Goal: Transaction & Acquisition: Purchase product/service

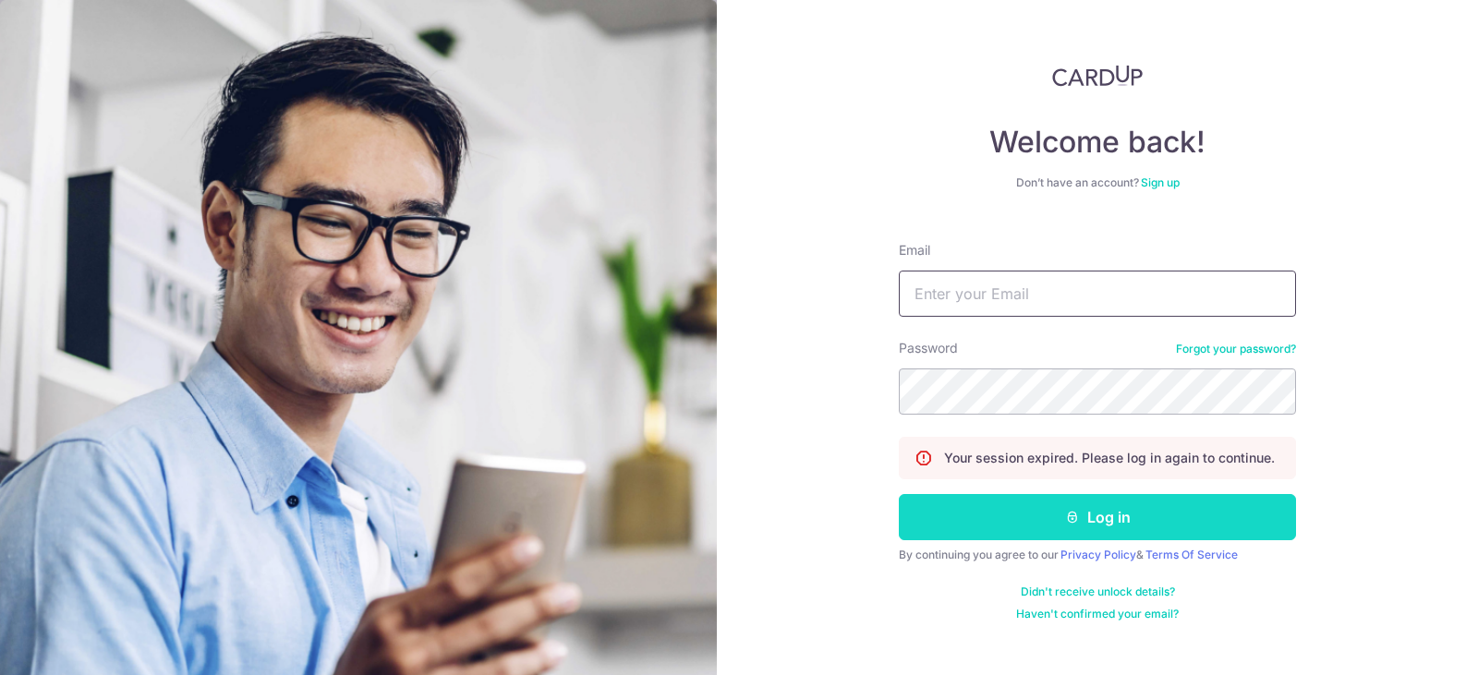
type input "gekchong@eehuifood.com"
click at [957, 500] on button "Log in" at bounding box center [1097, 517] width 397 height 46
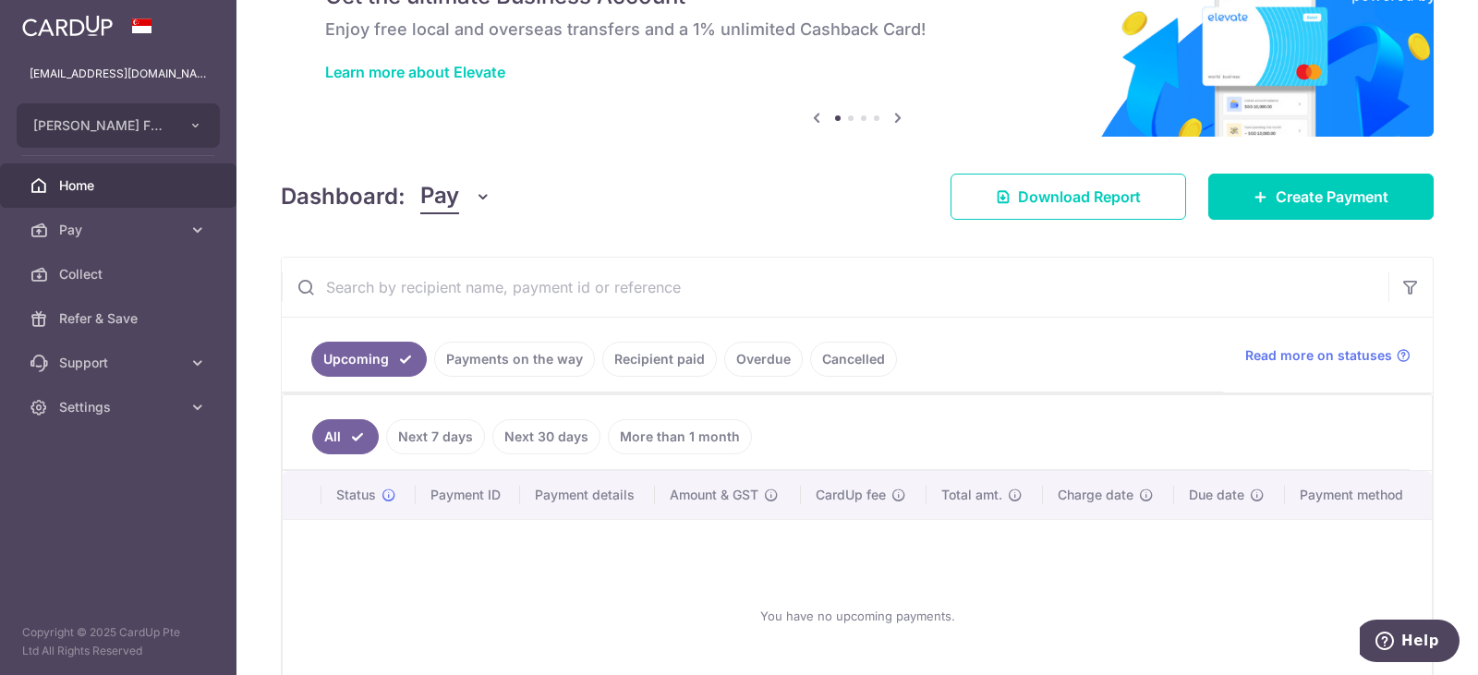
scroll to position [116, 0]
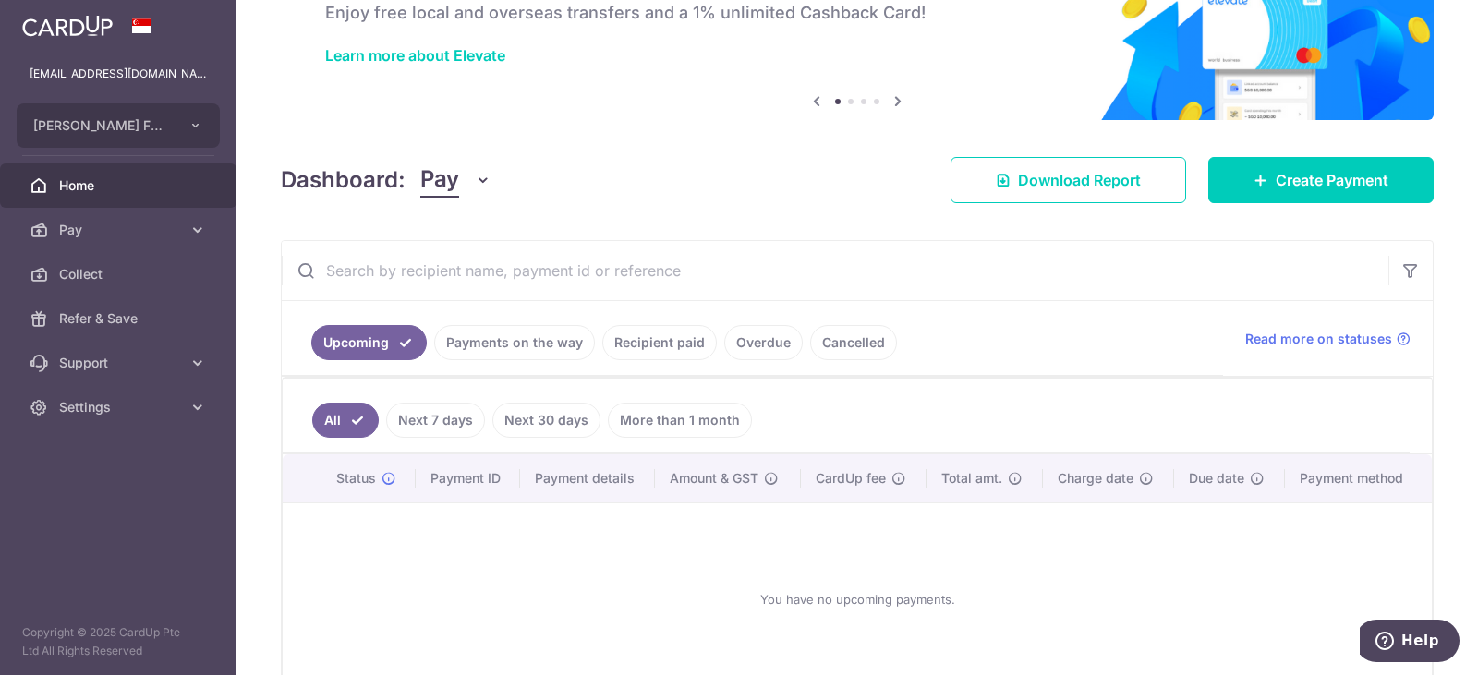
click at [779, 343] on link "Overdue" at bounding box center [763, 342] width 79 height 35
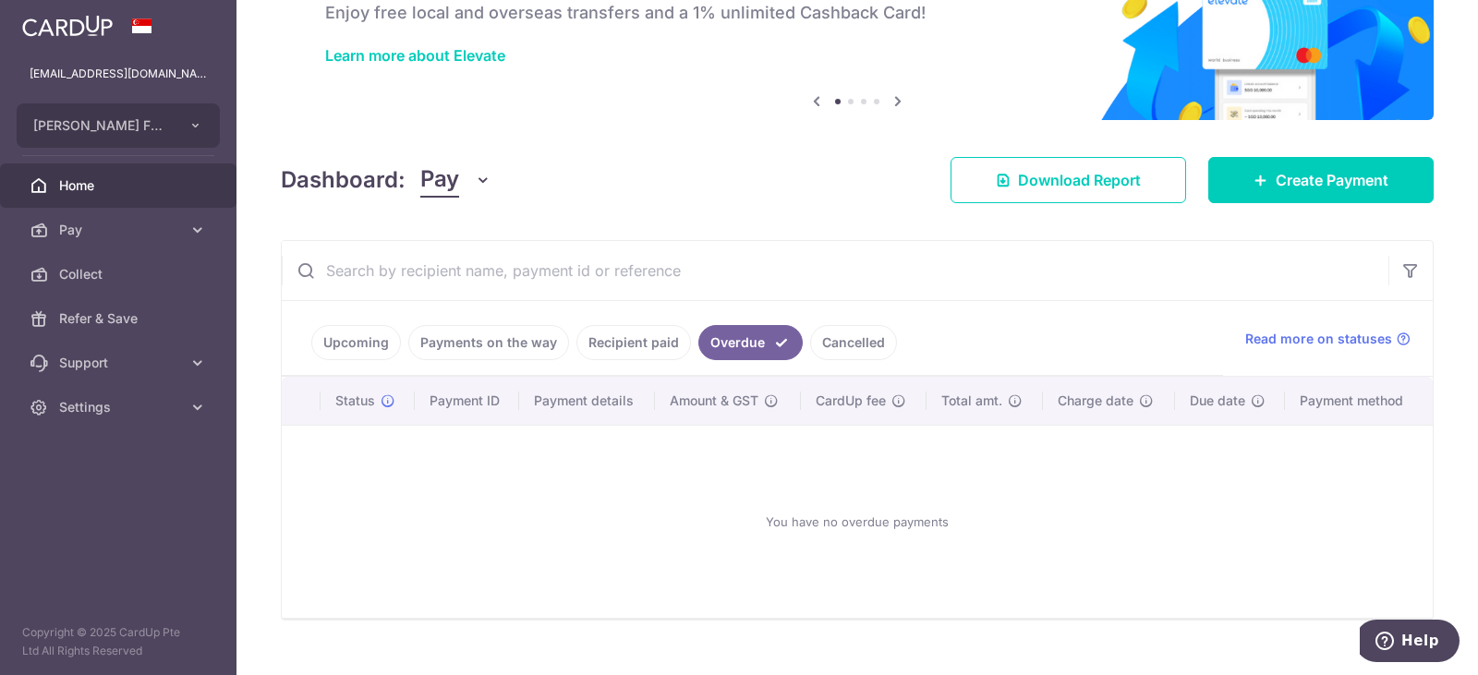
click at [843, 346] on link "Cancelled" at bounding box center [853, 342] width 87 height 35
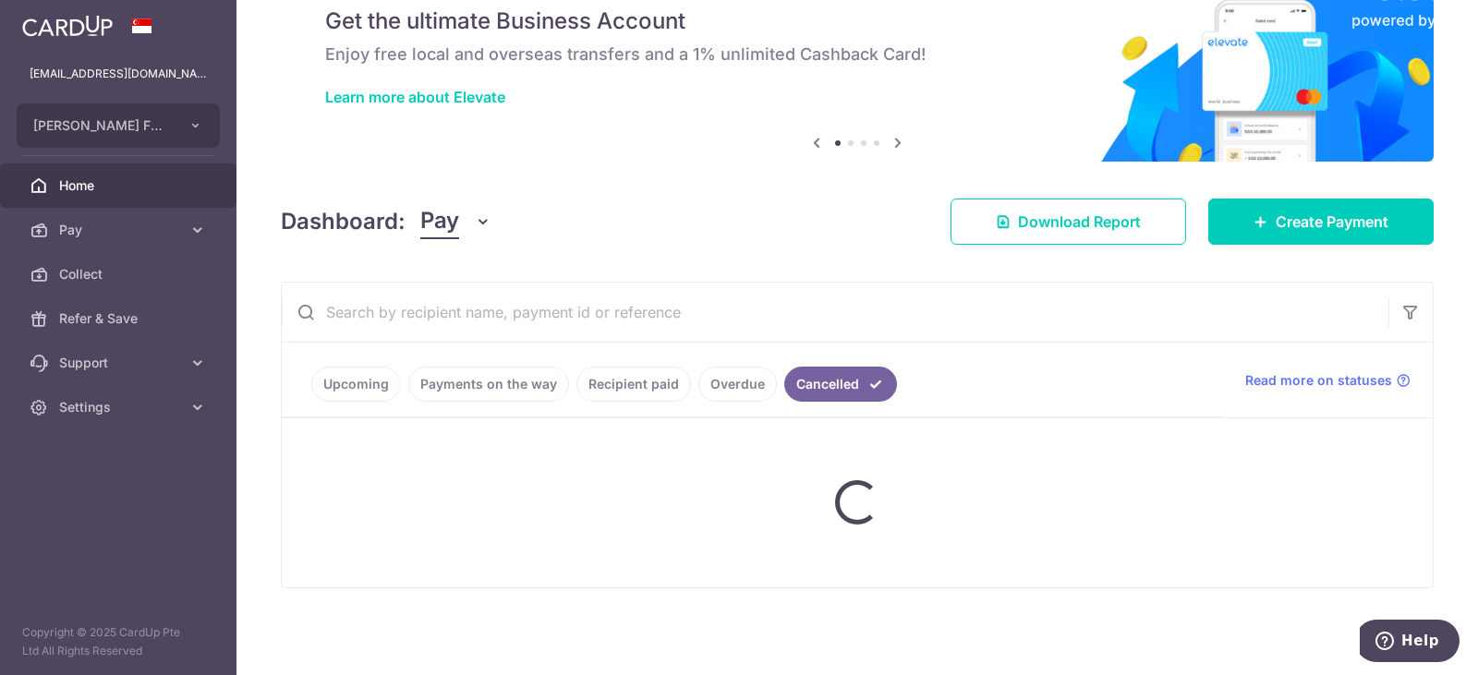
scroll to position [32, 0]
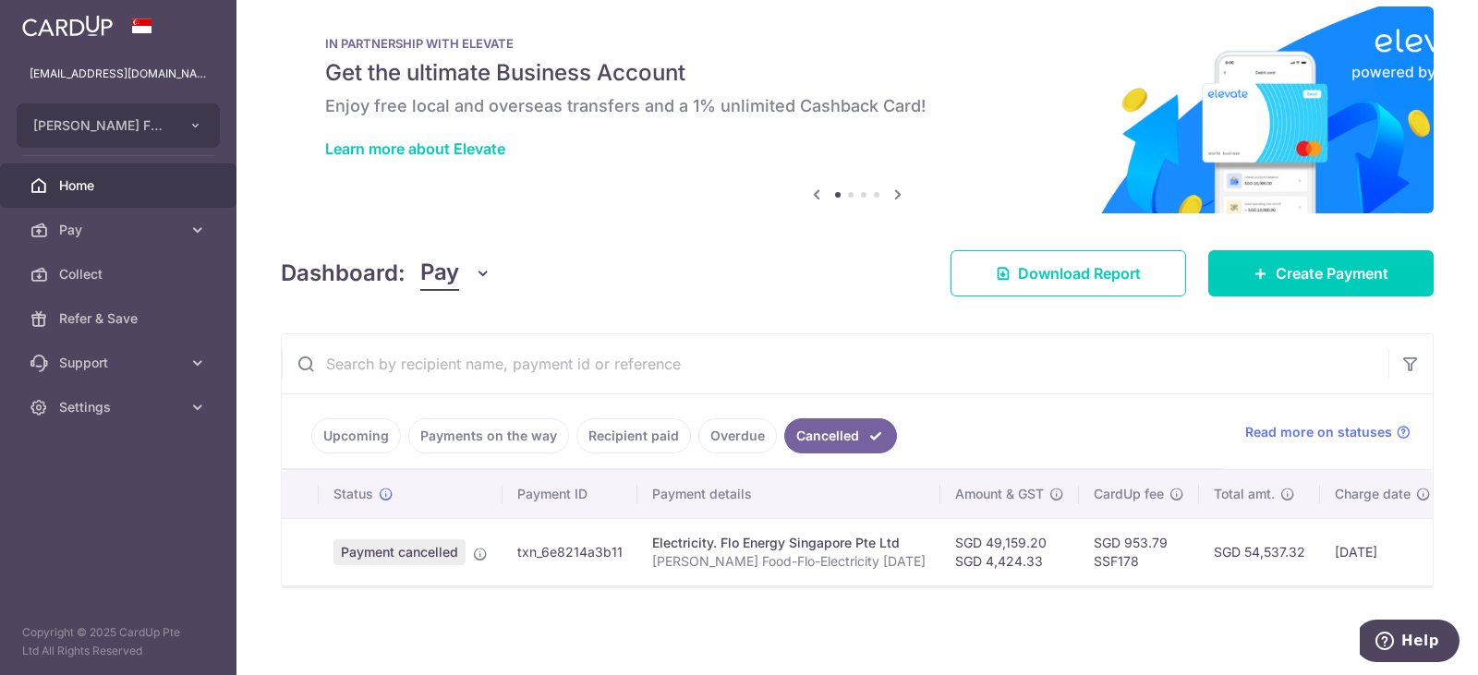
click at [763, 542] on div "Electricity. Flo Energy Singapore Pte Ltd" at bounding box center [788, 543] width 273 height 18
click at [969, 542] on td "SGD 49,159.20 SGD 4,424.33" at bounding box center [1010, 551] width 139 height 67
click at [194, 228] on icon at bounding box center [197, 230] width 18 height 18
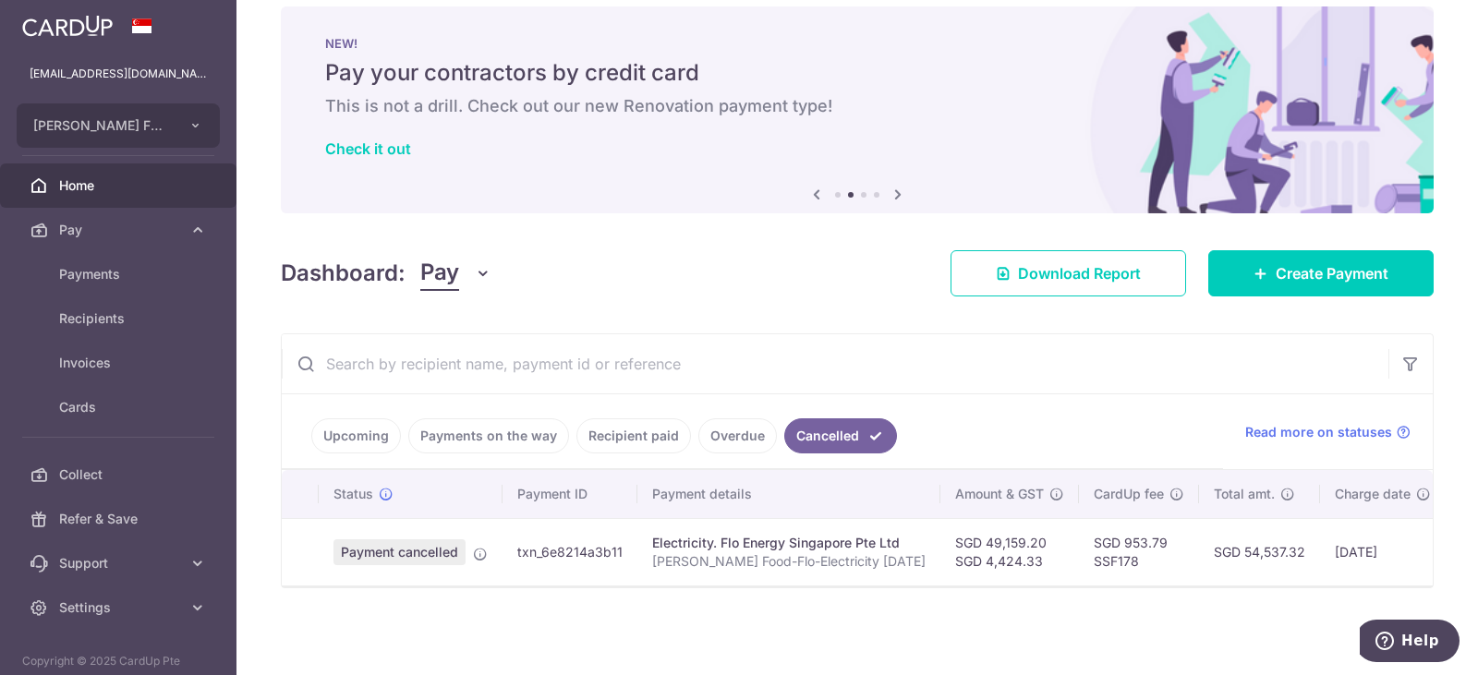
drag, startPoint x: 1025, startPoint y: 529, endPoint x: 956, endPoint y: 534, distance: 68.5
click at [956, 534] on td "SGD 49,159.20 SGD 4,424.33" at bounding box center [1010, 551] width 139 height 67
copy td "49,159.20"
drag, startPoint x: 1014, startPoint y: 553, endPoint x: 957, endPoint y: 558, distance: 56.6
click at [957, 558] on td "SGD 49,159.20 SGD 4,424.33" at bounding box center [1010, 551] width 139 height 67
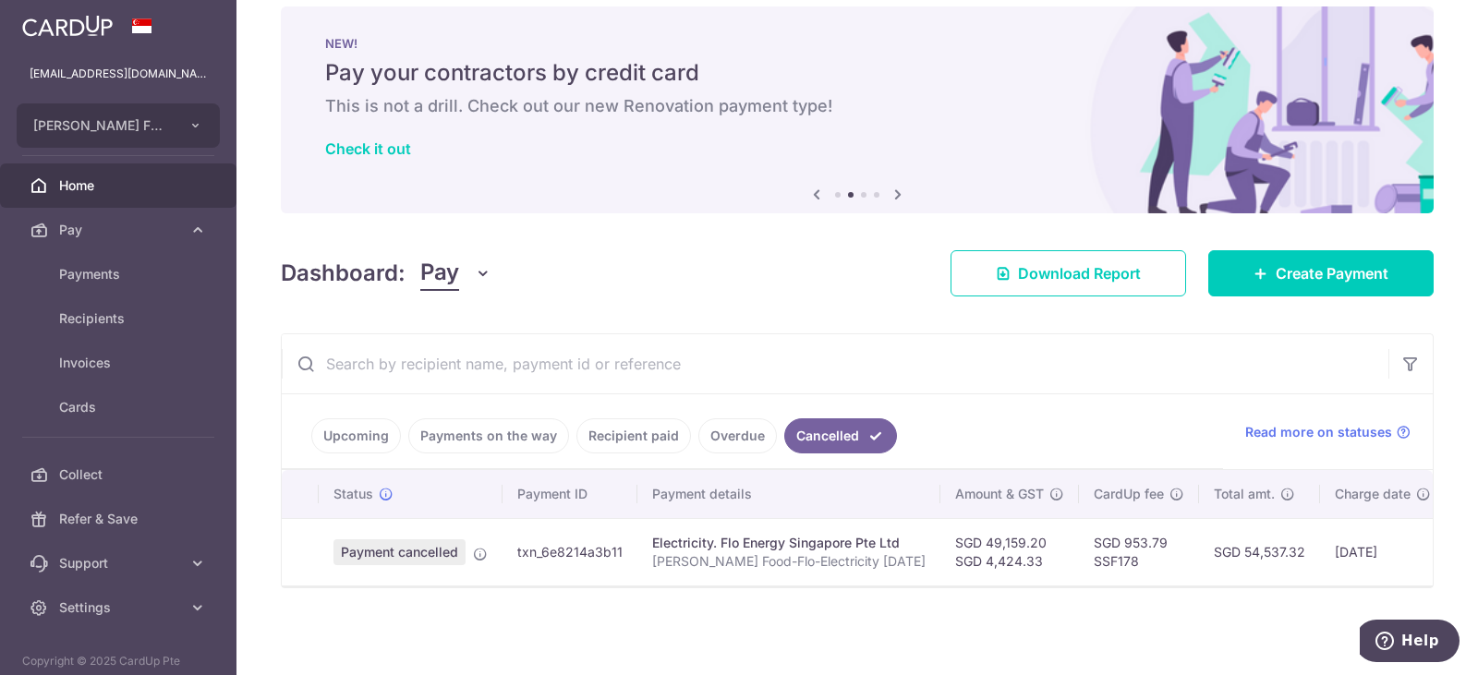
copy td "4,424.33"
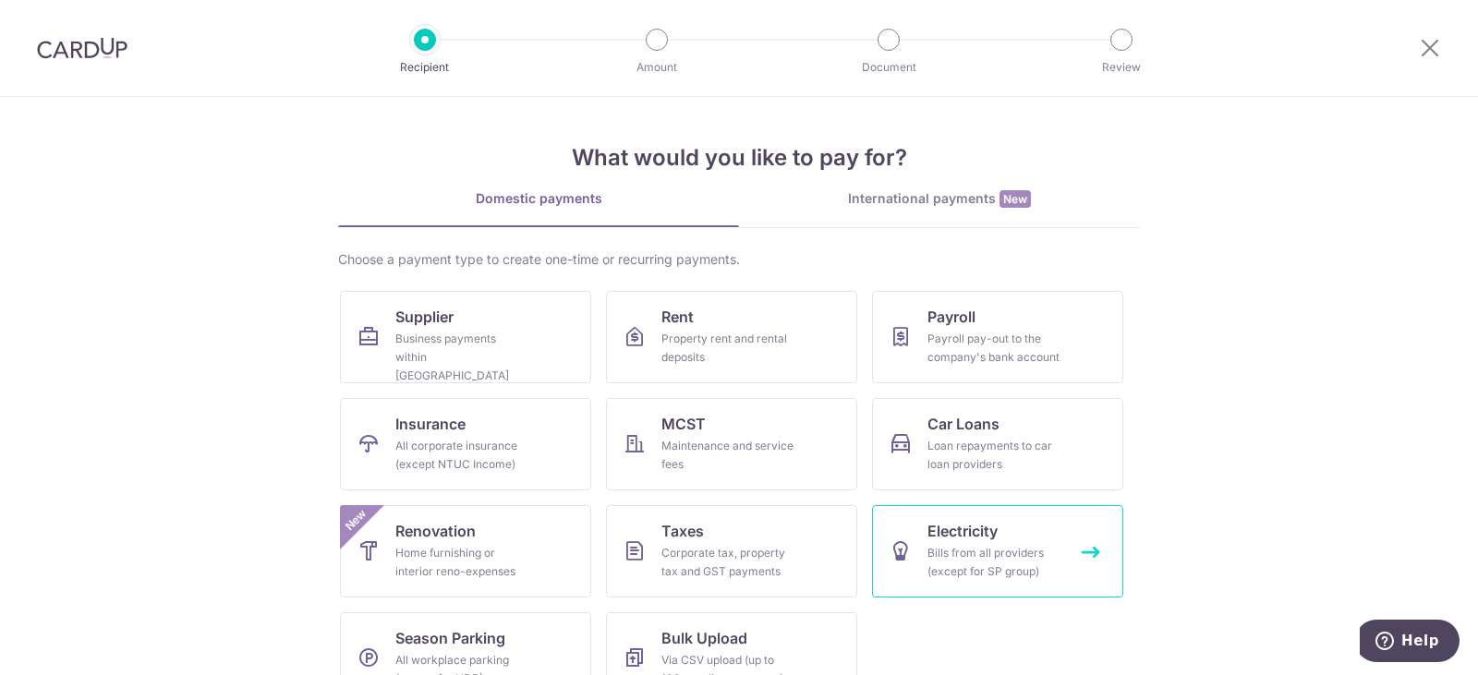
click at [931, 570] on div "Bills from all providers (except for SP group)" at bounding box center [994, 562] width 133 height 37
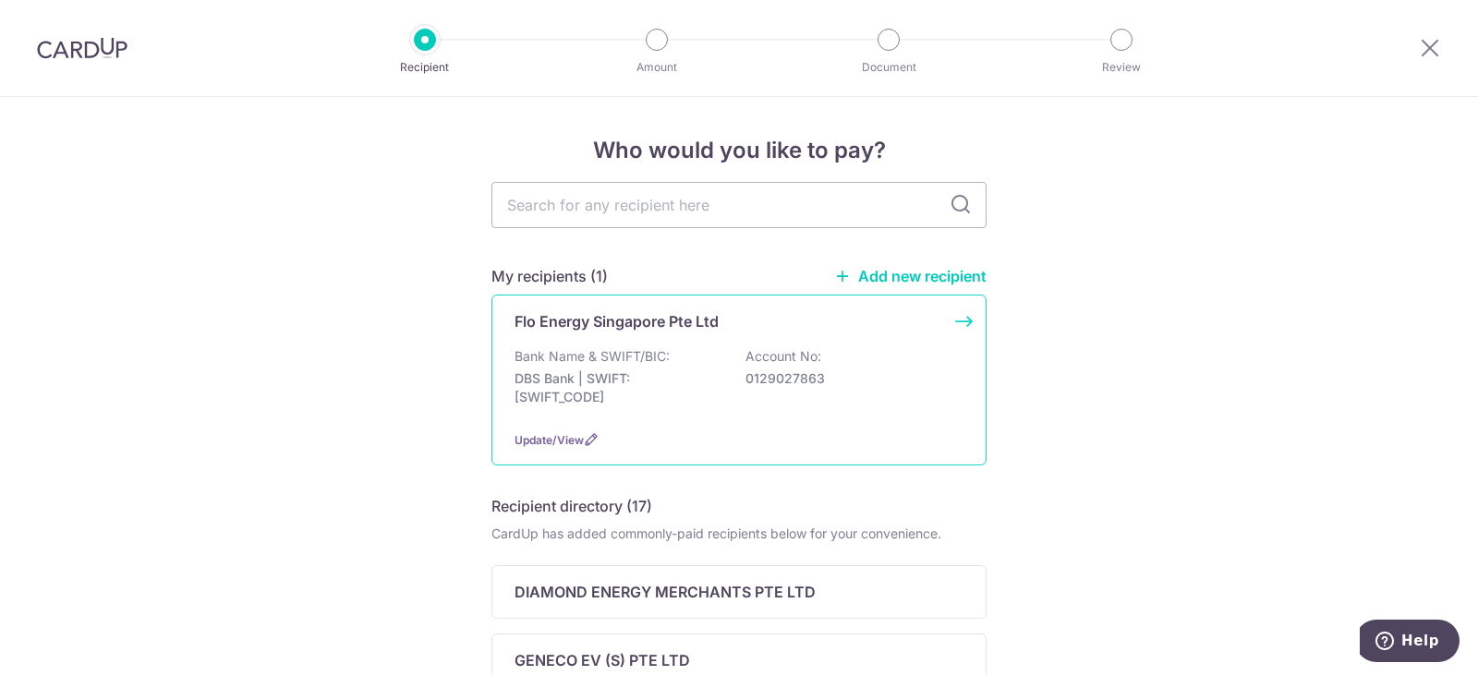
click at [694, 389] on p "DBS Bank | SWIFT: DBSSSGSGXXX" at bounding box center [618, 388] width 207 height 37
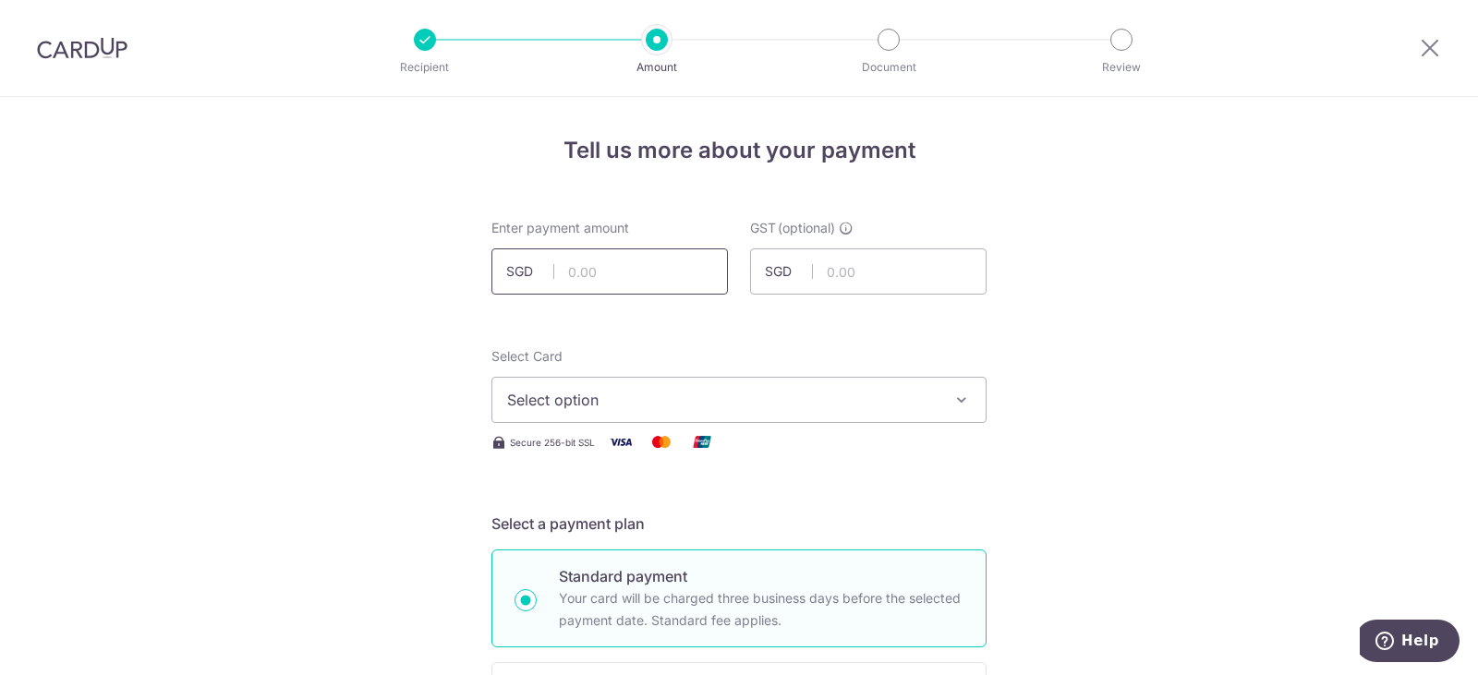
click at [627, 268] on input "text" at bounding box center [610, 272] width 237 height 46
paste input "49,159.20"
type input "49,159.20"
paste input "4,424.33"
click at [863, 260] on input "4,424.33" at bounding box center [868, 272] width 237 height 46
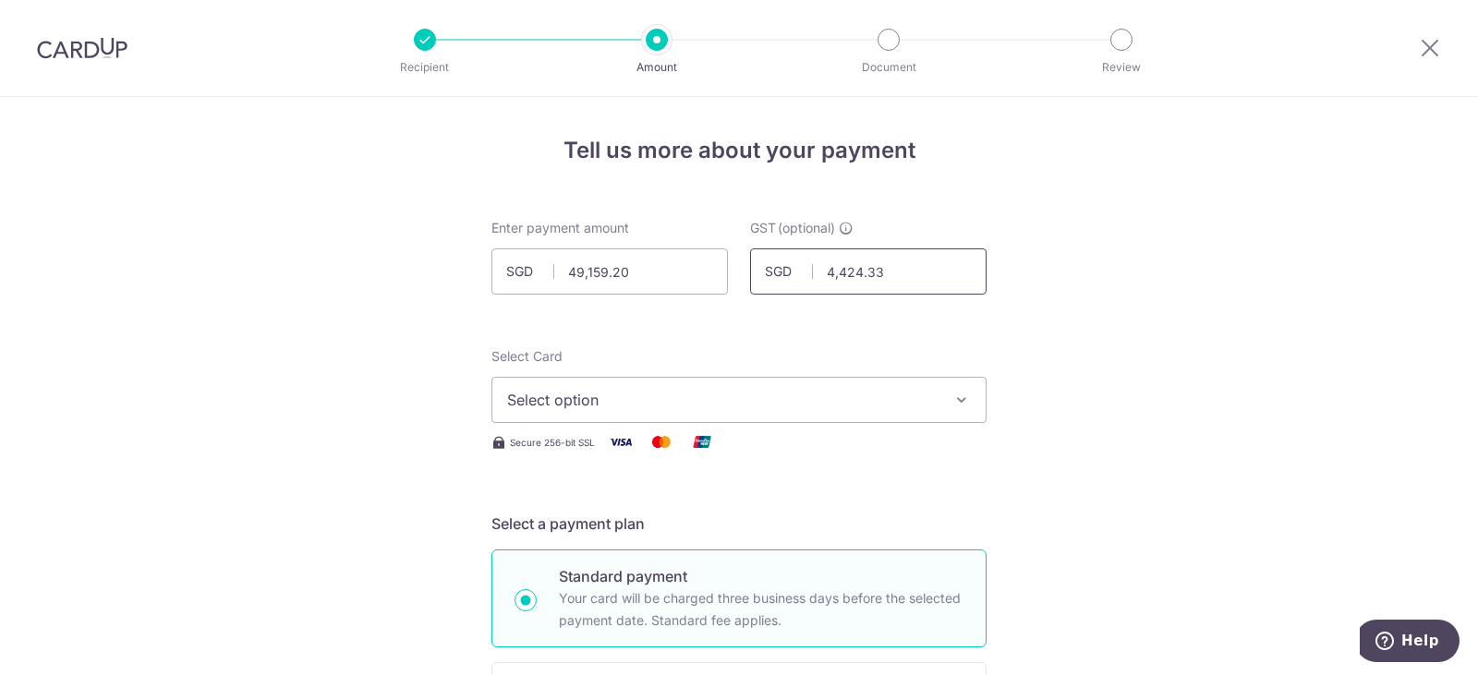
type input "4,424.33"
click at [688, 409] on span "Select option" at bounding box center [722, 400] width 431 height 22
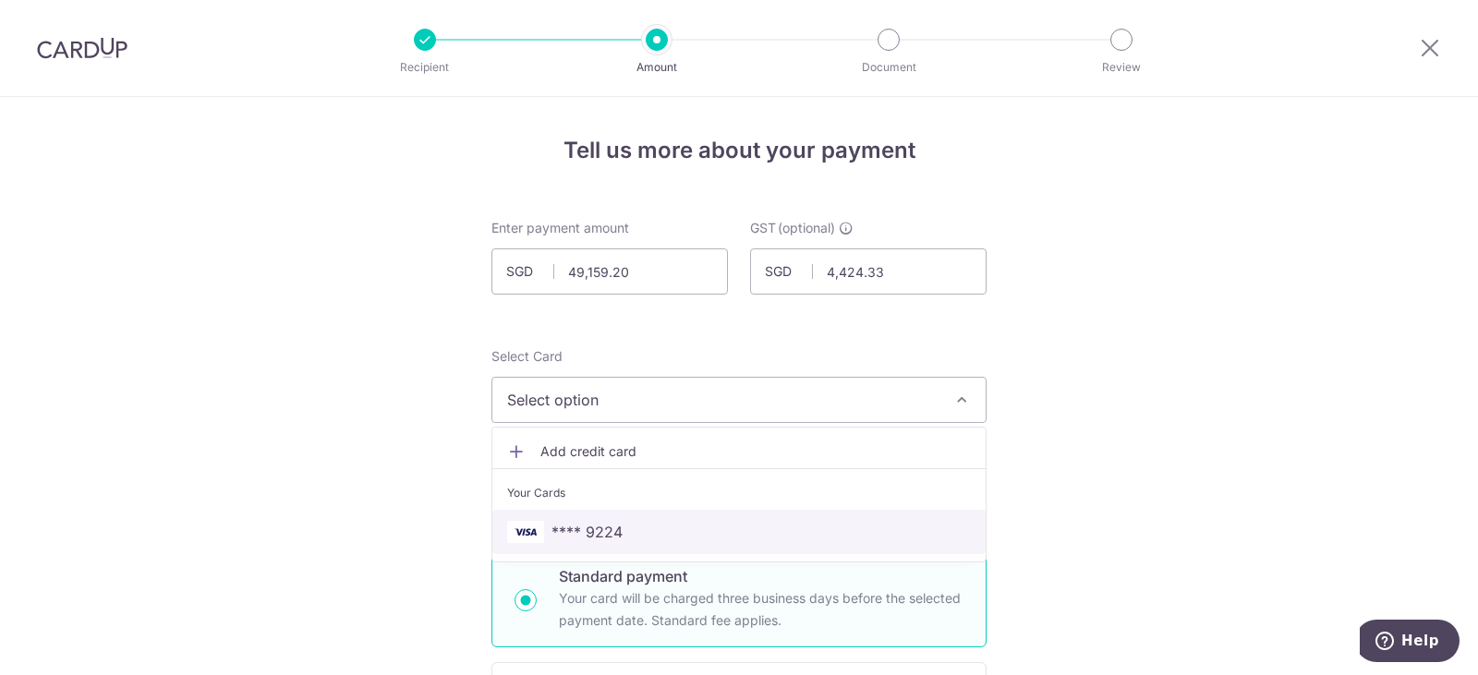
click at [642, 532] on span "**** 9224" at bounding box center [739, 532] width 464 height 22
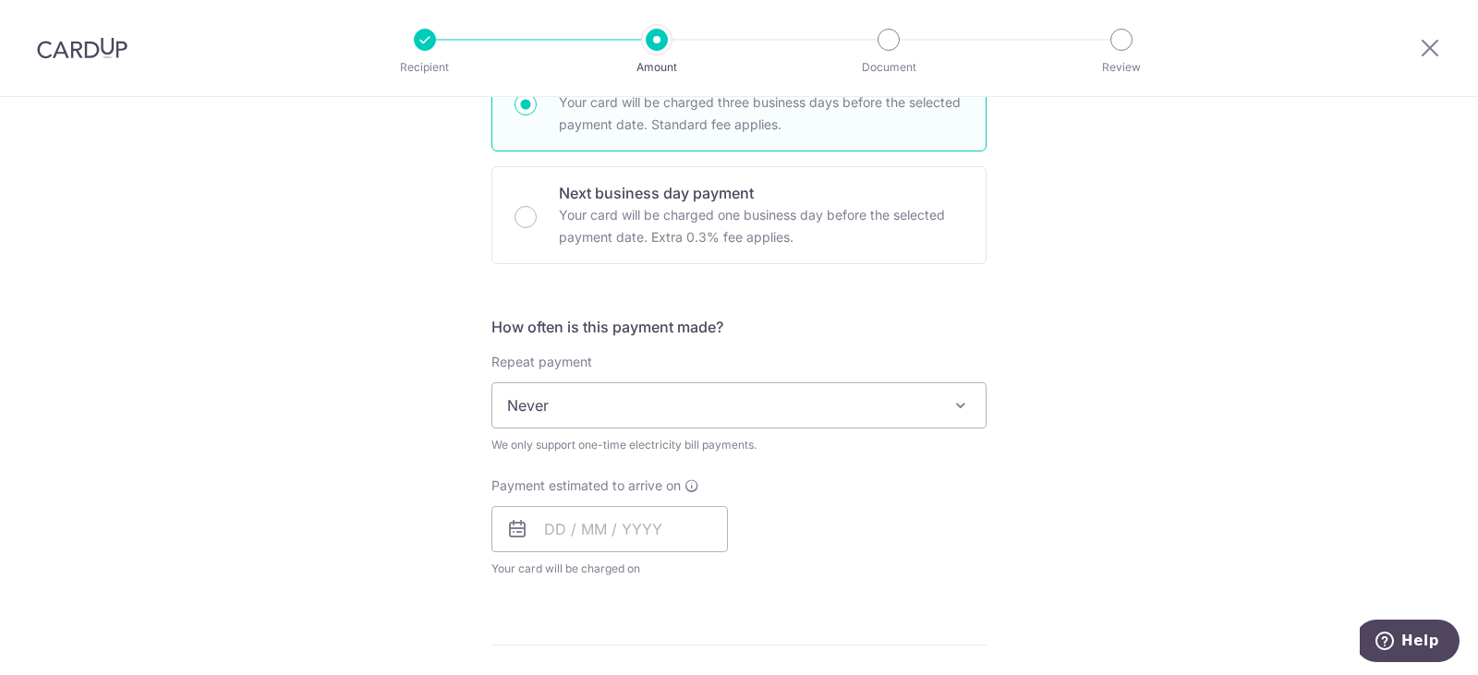
scroll to position [494, 0]
click at [527, 224] on input "Next business day payment Your card will be charged one business day before the…" at bounding box center [526, 219] width 22 height 22
radio input "true"
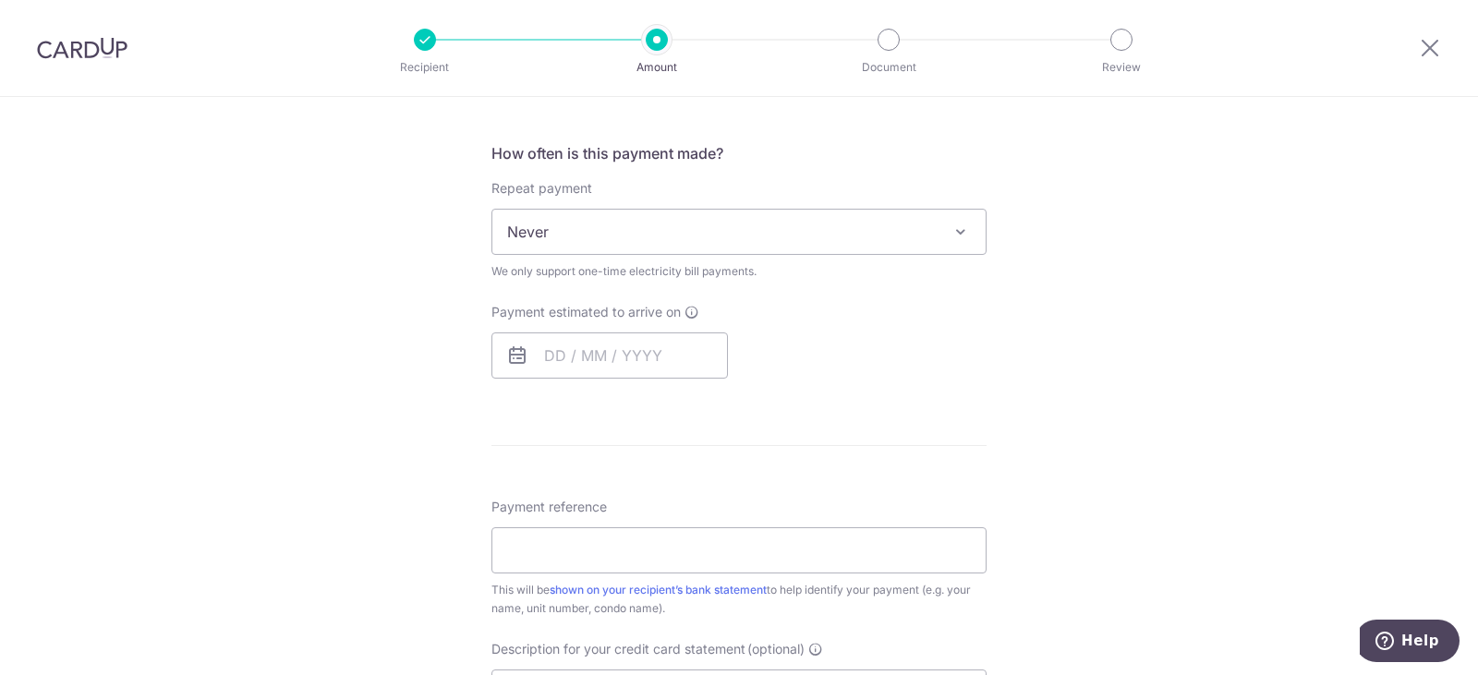
scroll to position [727, 0]
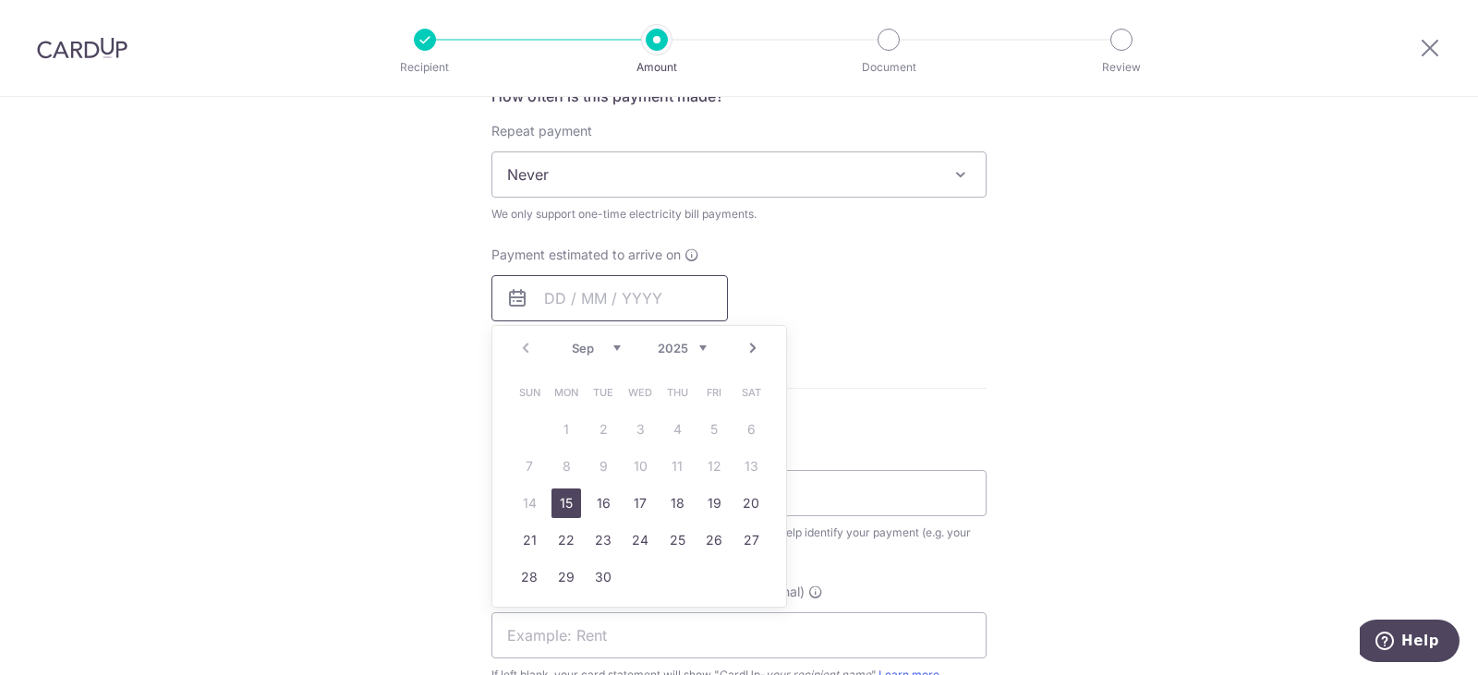
click at [640, 303] on input "text" at bounding box center [610, 298] width 237 height 46
click at [564, 493] on link "15" at bounding box center [567, 504] width 30 height 30
type input "[DATE]"
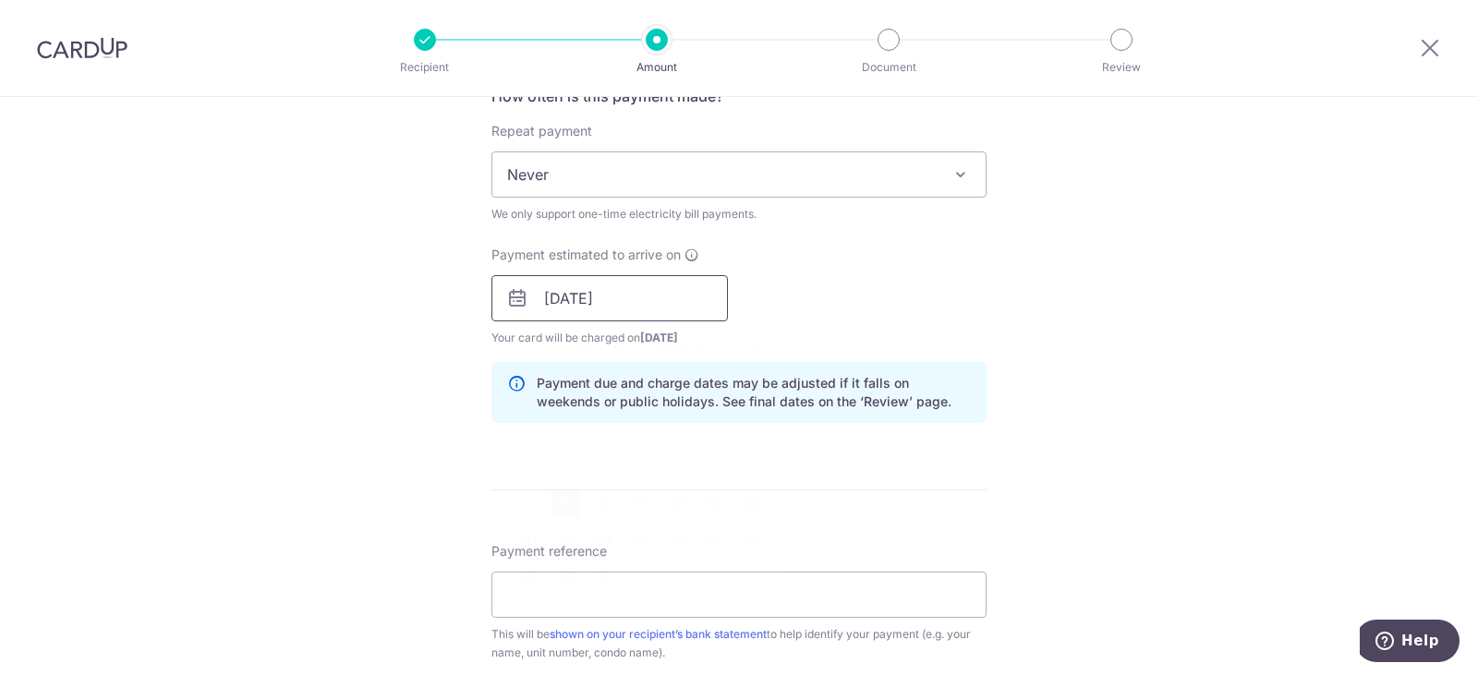
click at [630, 296] on input "[DATE]" at bounding box center [610, 298] width 237 height 46
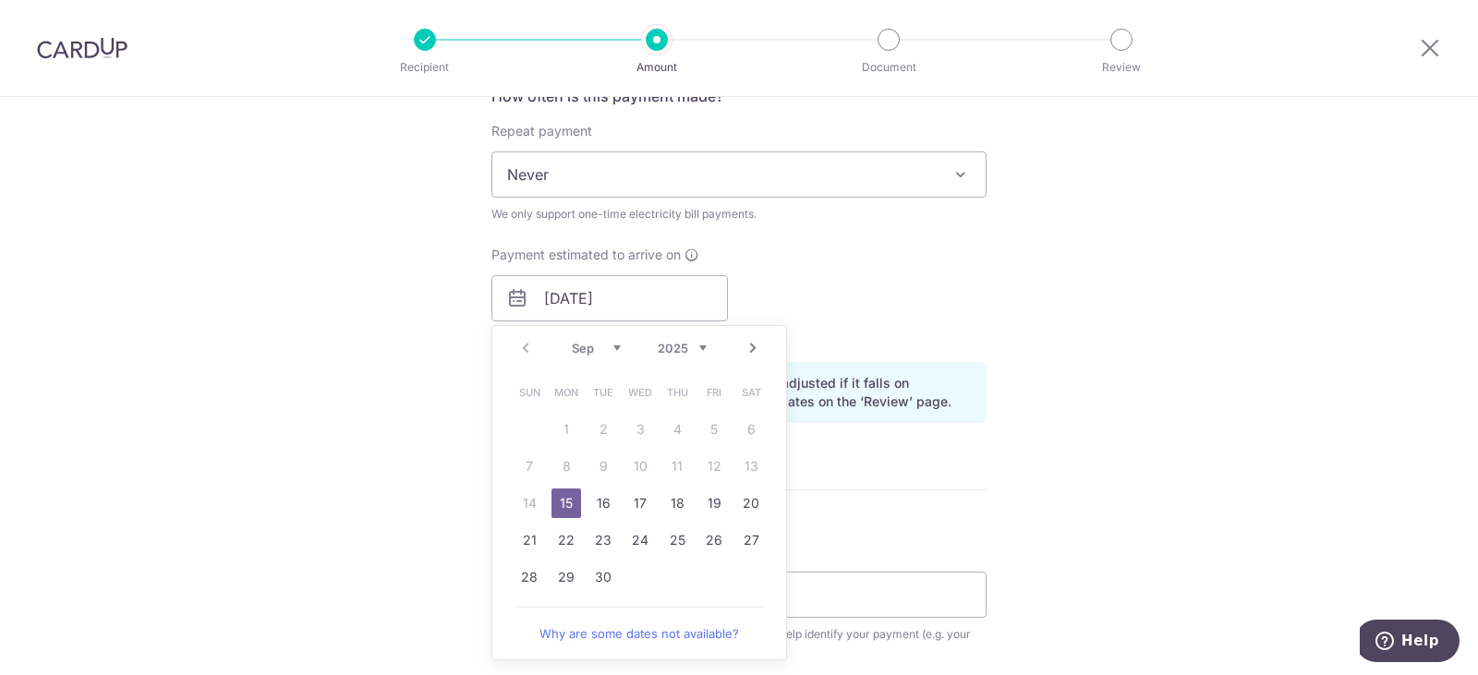
click at [704, 463] on table "Sun Mon Tue Wed Thu Fri Sat 1 2 3 4 5 6 7 8 9 10 11 12 13 14 15 16 17 18 19 20 …" at bounding box center [640, 485] width 259 height 222
click at [1065, 249] on div "Tell us more about your payment Enter payment amount SGD 49,159.20 49159.20 GST…" at bounding box center [739, 363] width 1478 height 1987
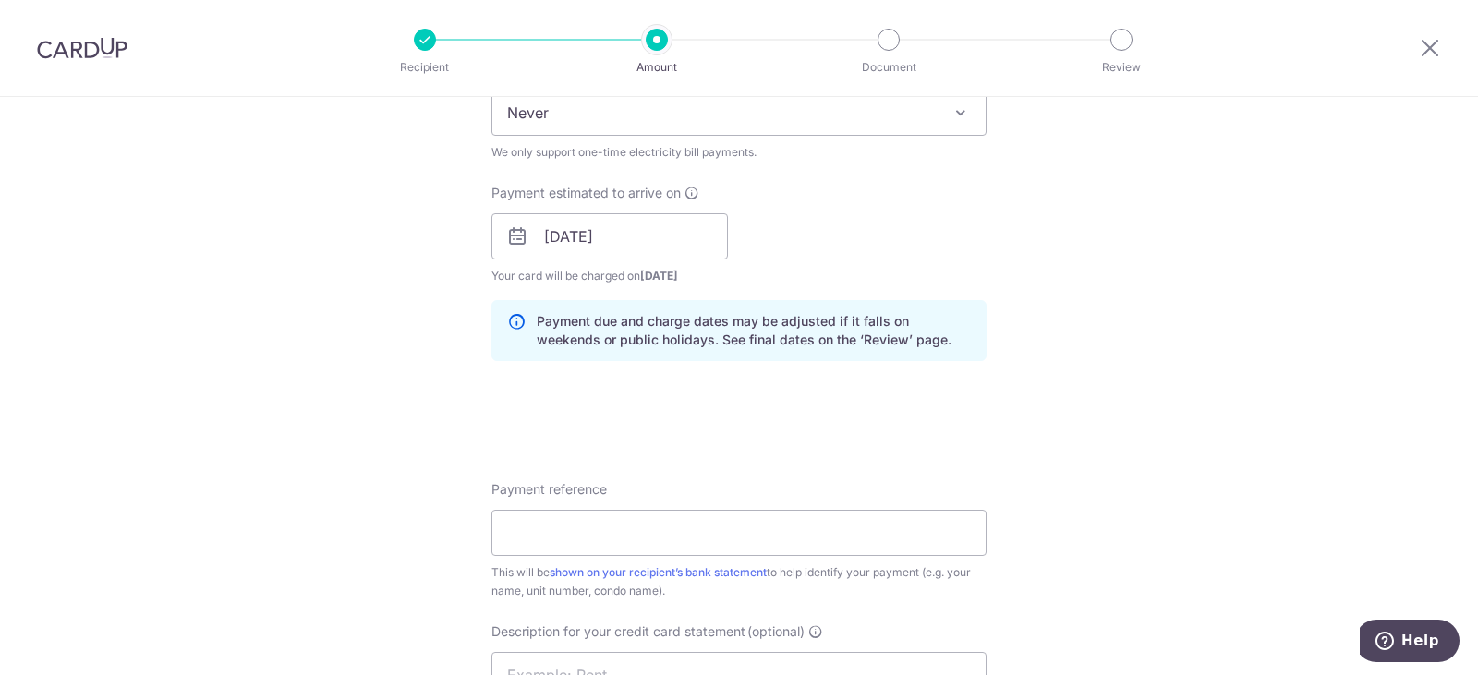
scroll to position [800, 0]
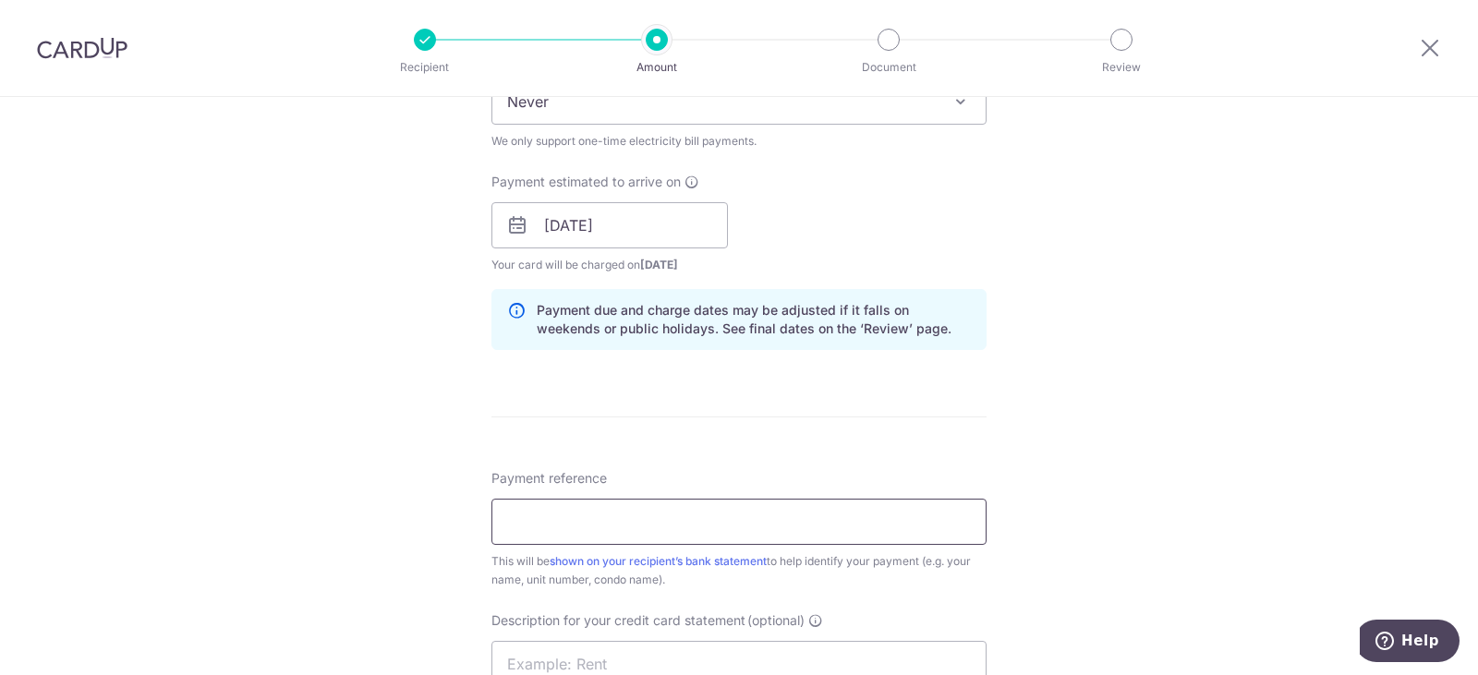
click at [761, 501] on input "Payment reference" at bounding box center [739, 522] width 495 height 46
type input "Ee Hui Food-Flo-Electricity Aug25"
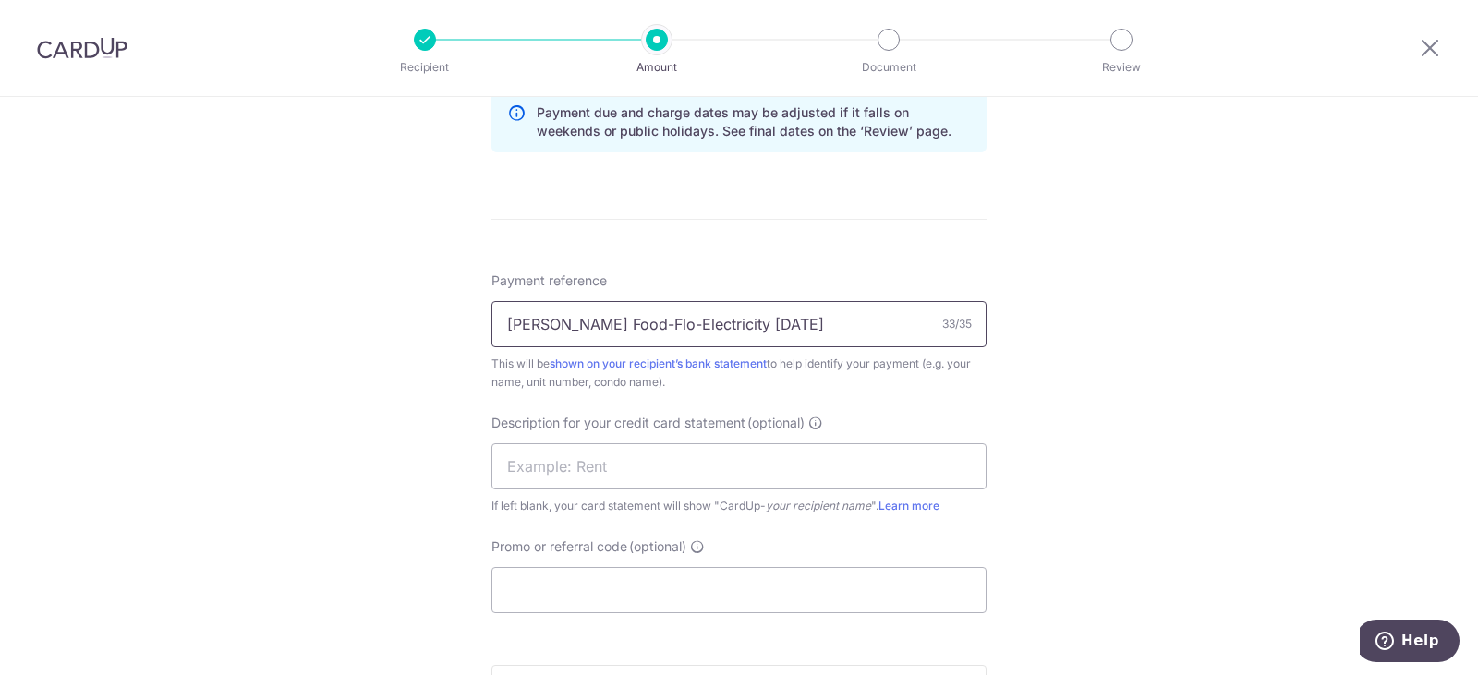
scroll to position [1068, 0]
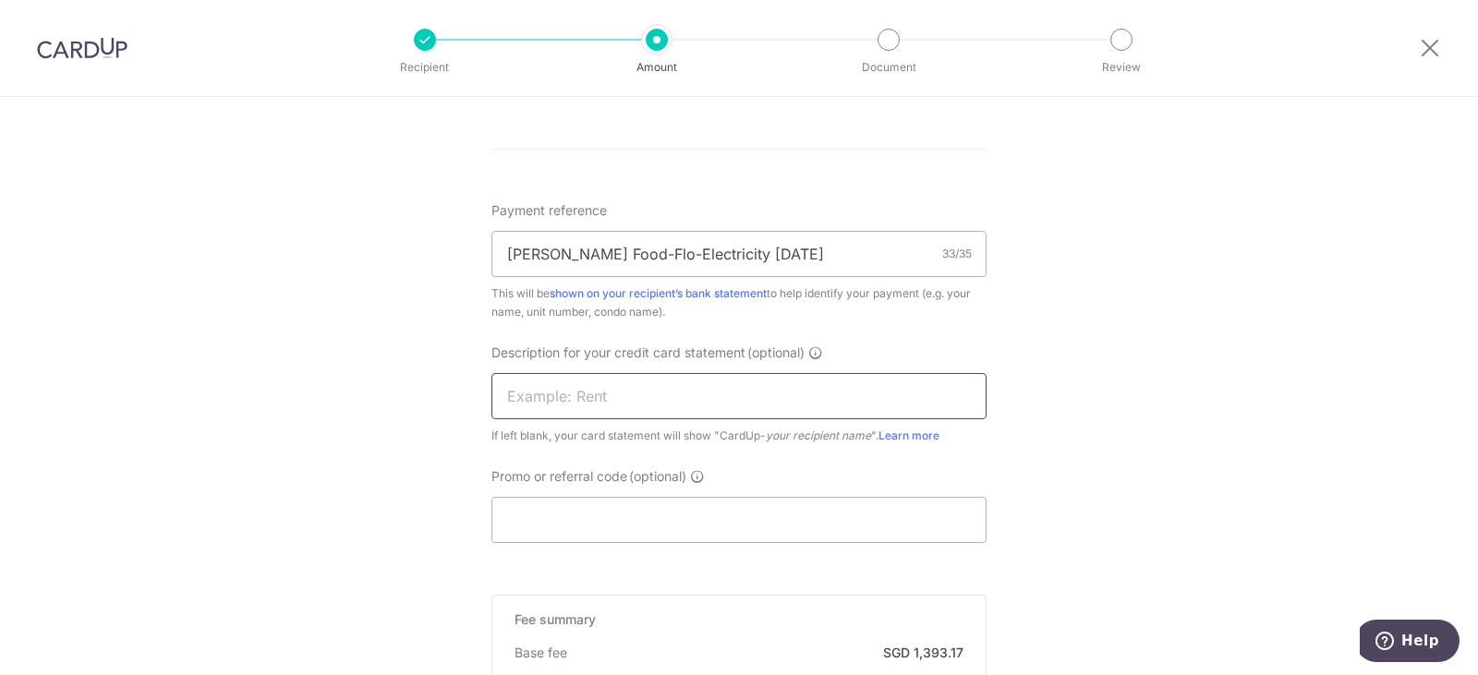
click at [833, 401] on input "text" at bounding box center [739, 396] width 495 height 46
type input "Flo Electricity"
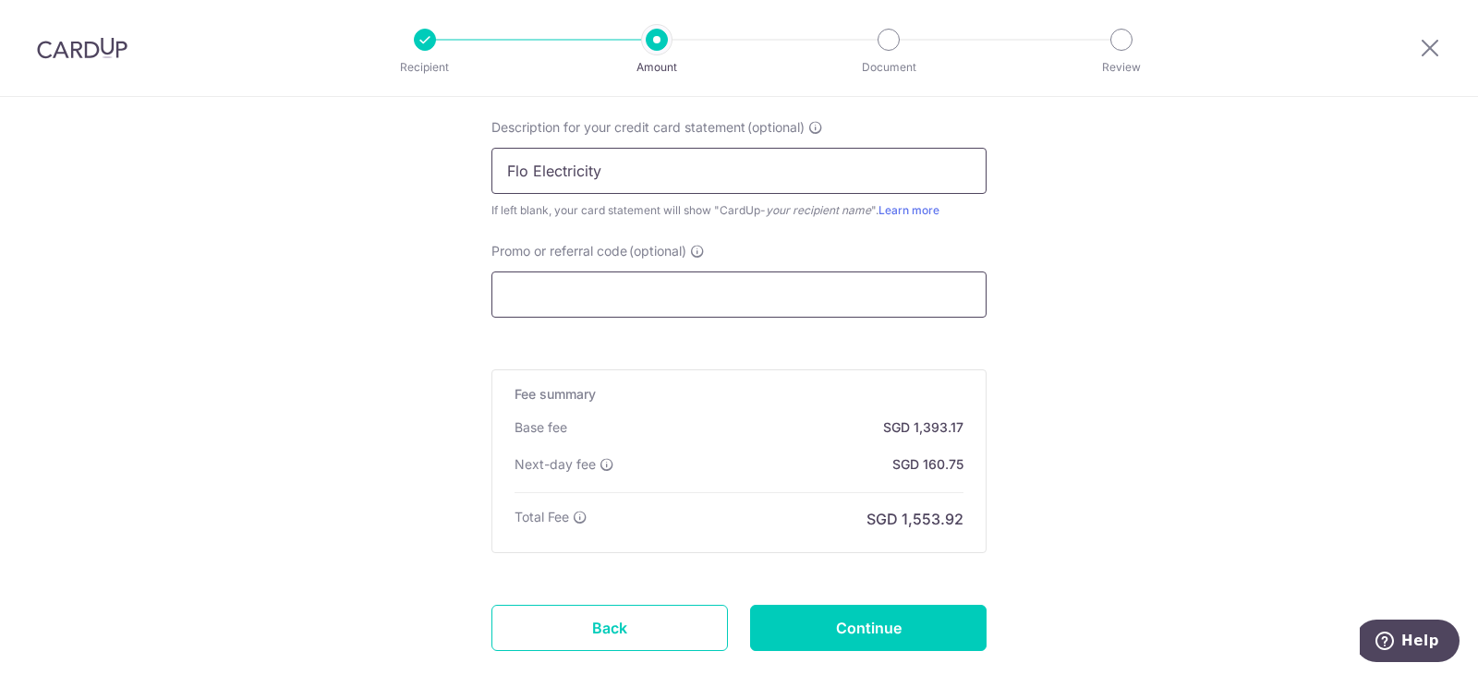
scroll to position [1301, 0]
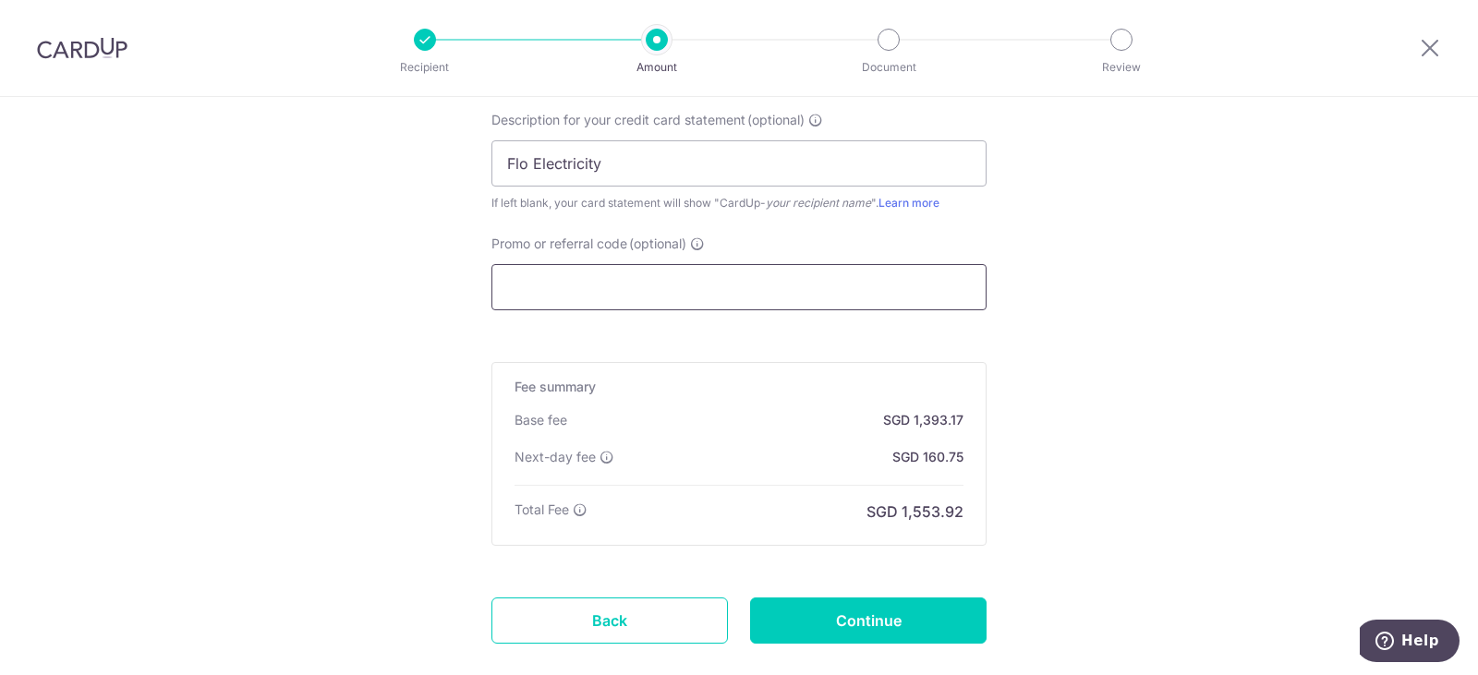
click at [832, 304] on input "Promo or referral code (optional)" at bounding box center [739, 287] width 495 height 46
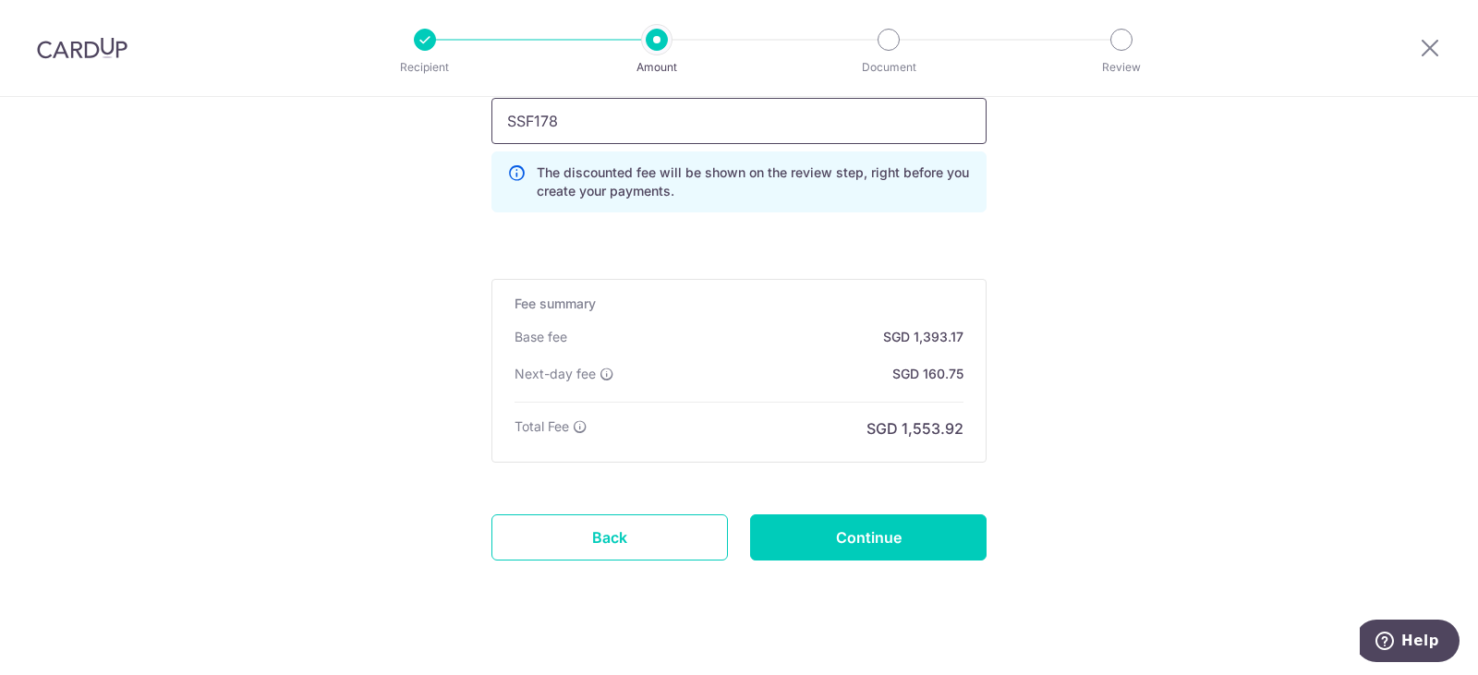
scroll to position [1468, 0]
type input "SSF178"
click at [835, 523] on input "Continue" at bounding box center [868, 537] width 237 height 46
type input "Create Schedule"
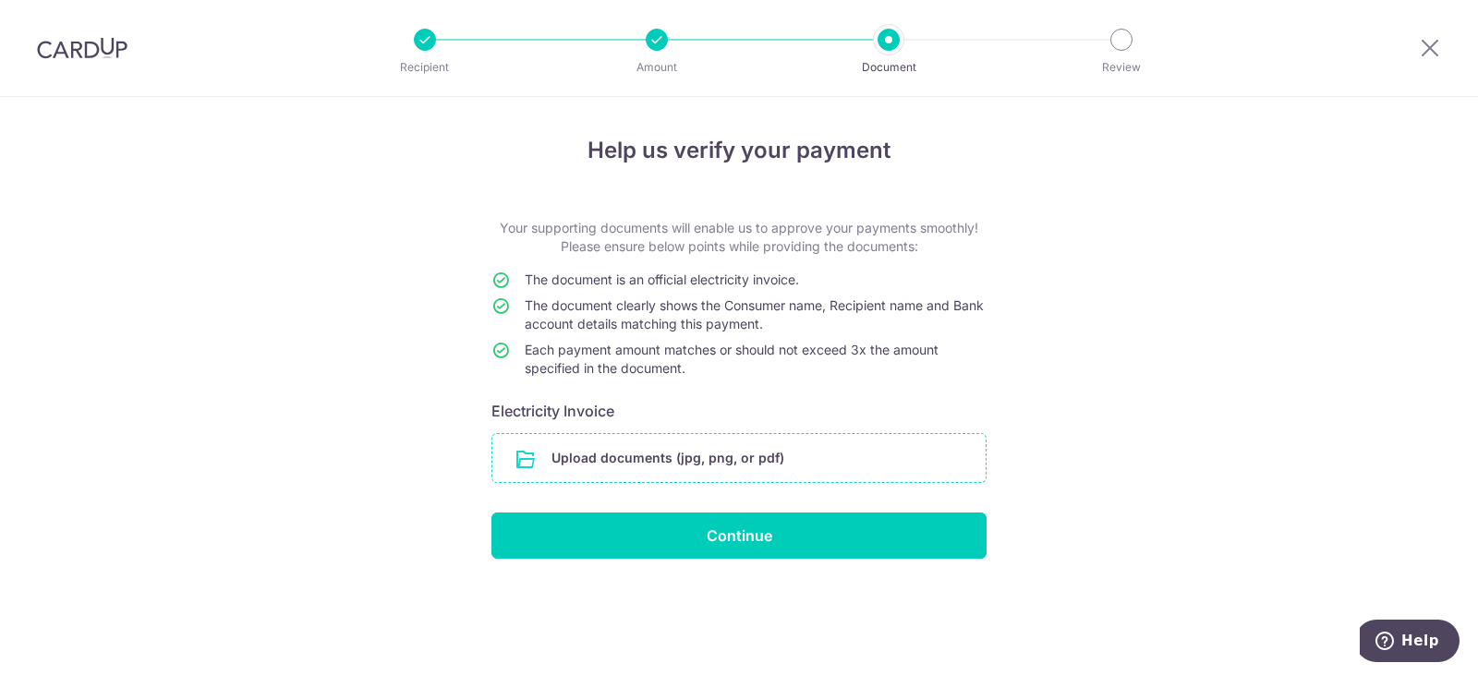
click at [722, 435] on input "file" at bounding box center [738, 458] width 493 height 48
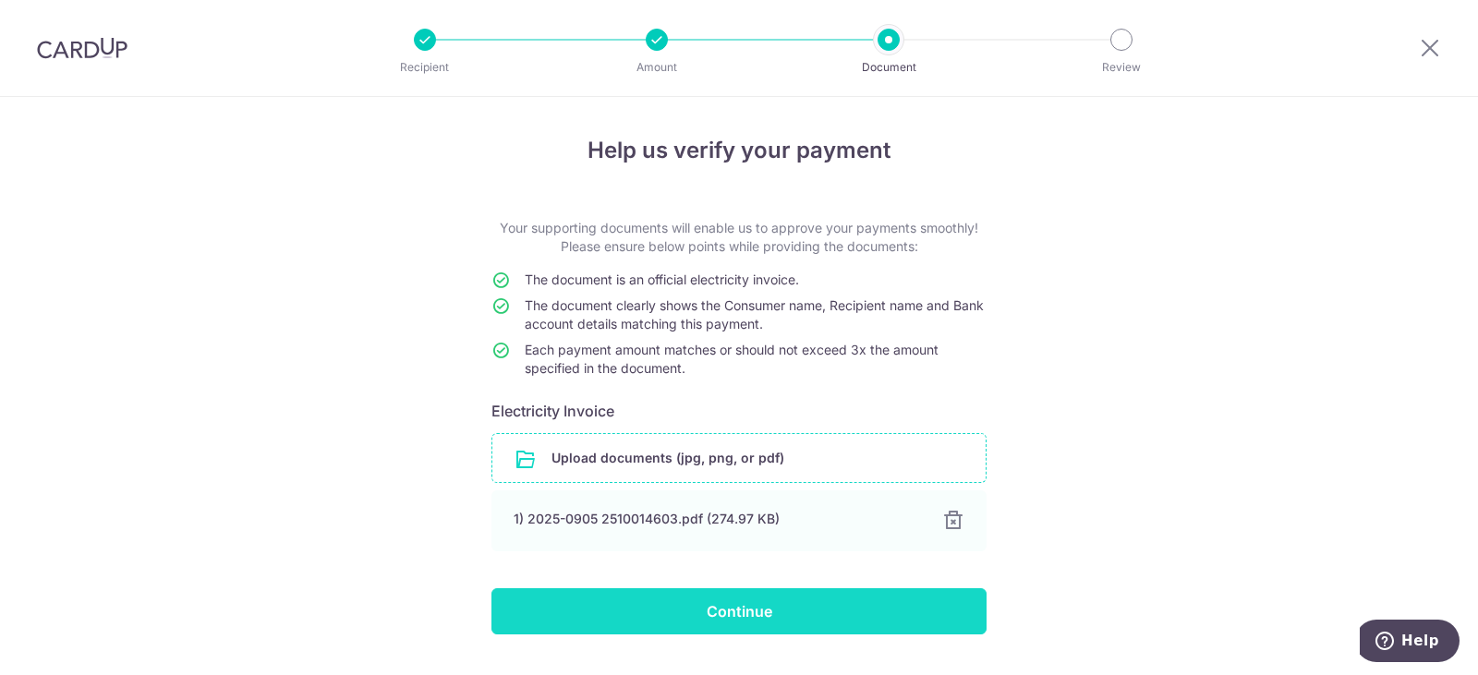
click at [786, 601] on input "Continue" at bounding box center [739, 612] width 495 height 46
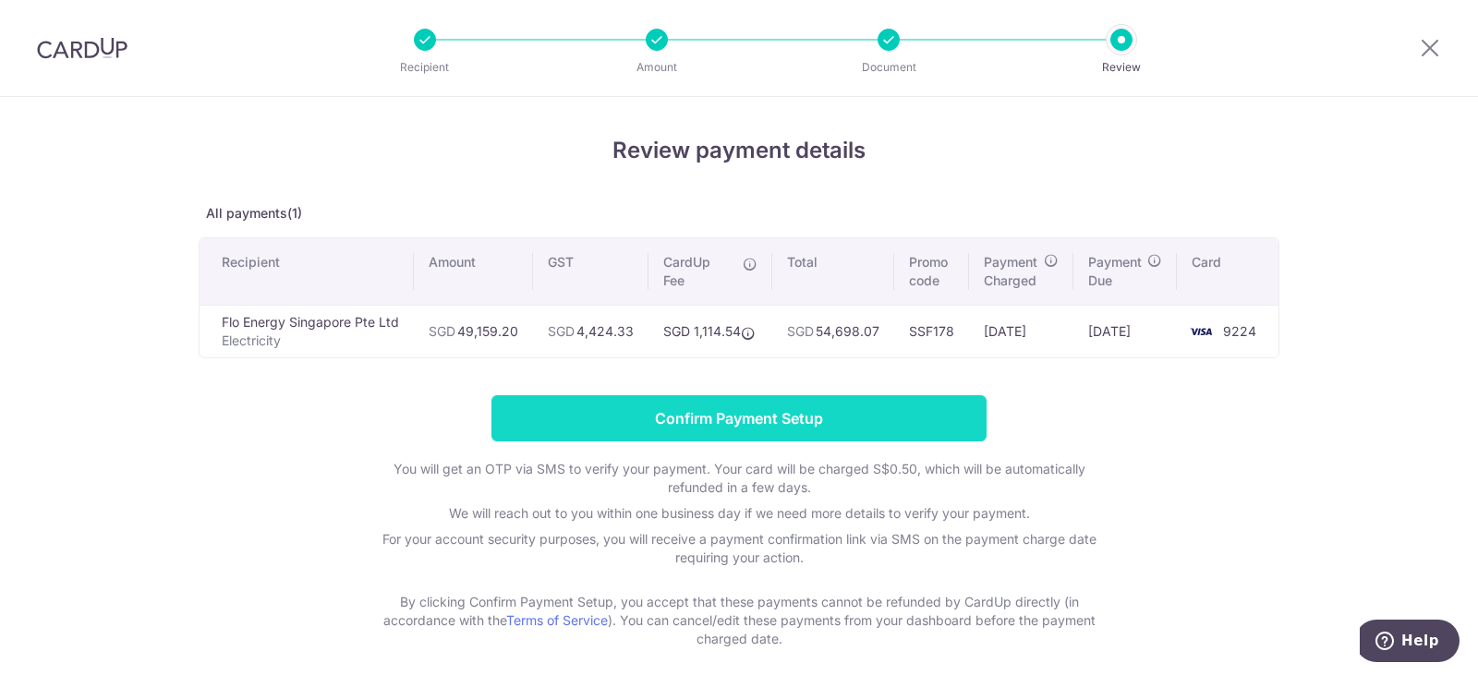
click at [806, 429] on input "Confirm Payment Setup" at bounding box center [739, 418] width 495 height 46
